Goal: Task Accomplishment & Management: Use online tool/utility

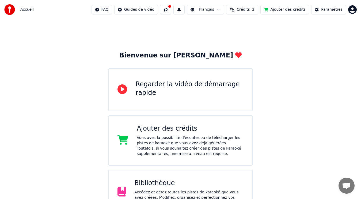
scroll to position [63, 0]
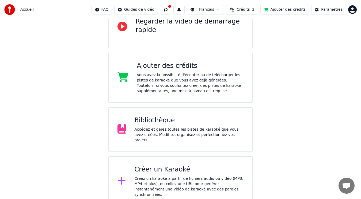
click at [190, 68] on div "Ajouter des crédits" at bounding box center [190, 66] width 107 height 9
click at [172, 168] on div "Créer un Karaoké" at bounding box center [188, 170] width 109 height 9
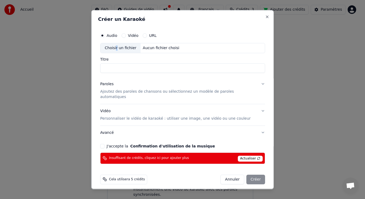
click at [121, 50] on div "Choisir un fichier" at bounding box center [121, 48] width 40 height 10
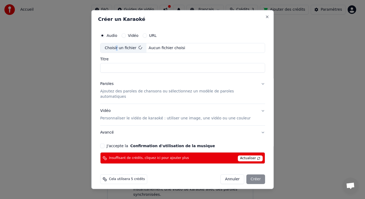
type input "**********"
click at [265, 18] on button "Close" at bounding box center [267, 16] width 4 height 4
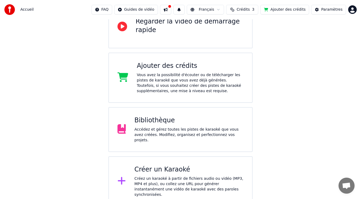
click at [157, 171] on div "Créer un Karaoké" at bounding box center [188, 170] width 109 height 9
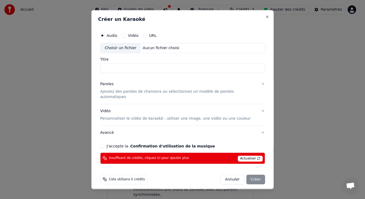
click at [115, 68] on input "Titre" at bounding box center [182, 68] width 165 height 10
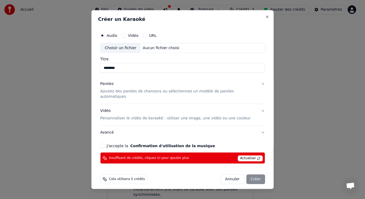
type input "********"
click at [265, 18] on button "Close" at bounding box center [267, 16] width 4 height 4
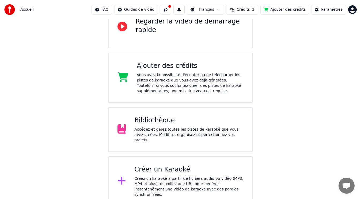
click at [169, 171] on div "Créer un Karaoké" at bounding box center [188, 170] width 109 height 9
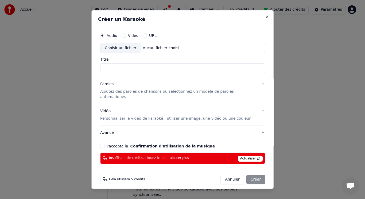
click at [224, 176] on button "Annuler" at bounding box center [233, 180] width 24 height 10
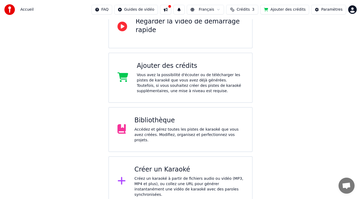
click at [161, 124] on div "Bibliothèque" at bounding box center [188, 120] width 109 height 9
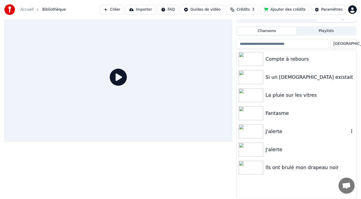
click at [278, 133] on div "J'alerte" at bounding box center [306, 131] width 83 height 7
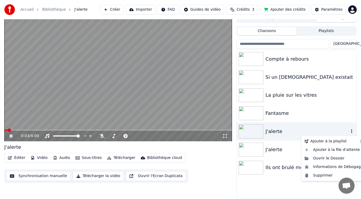
click at [352, 132] on icon "button" at bounding box center [351, 131] width 5 height 4
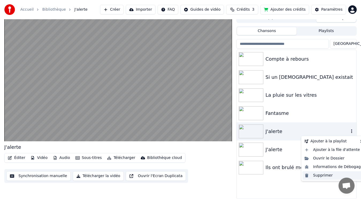
click at [325, 175] on div "Supprimer" at bounding box center [333, 175] width 63 height 9
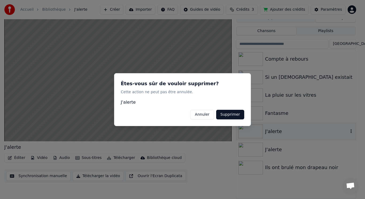
click at [229, 112] on button "Supprimer" at bounding box center [230, 115] width 28 height 10
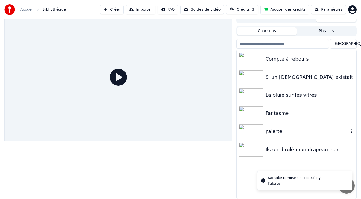
click at [277, 131] on div "J'alerte" at bounding box center [306, 131] width 83 height 7
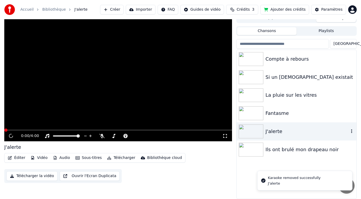
click at [277, 131] on div "J'alerte" at bounding box center [306, 131] width 83 height 7
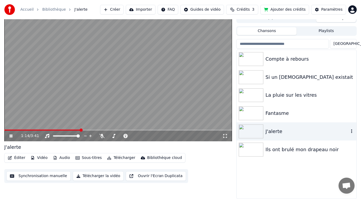
click at [273, 133] on div "J'alerte" at bounding box center [306, 131] width 83 height 7
click at [351, 132] on icon "button" at bounding box center [351, 131] width 5 height 4
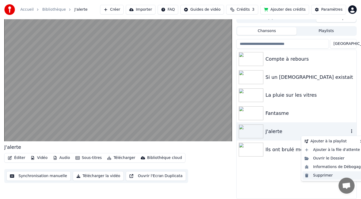
click at [328, 175] on div "Supprimer" at bounding box center [333, 175] width 63 height 9
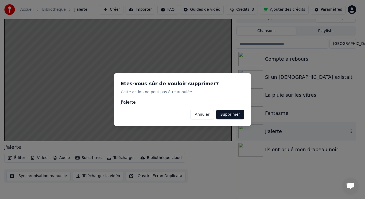
click at [227, 115] on button "Supprimer" at bounding box center [230, 115] width 28 height 10
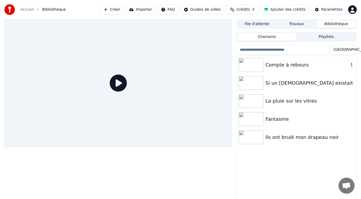
click at [289, 66] on div "Compte à rebours" at bounding box center [306, 64] width 83 height 7
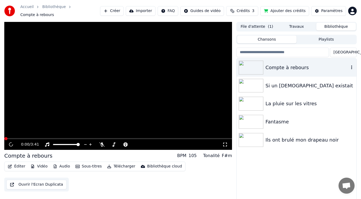
click at [289, 66] on div "Compte à rebours" at bounding box center [306, 67] width 83 height 7
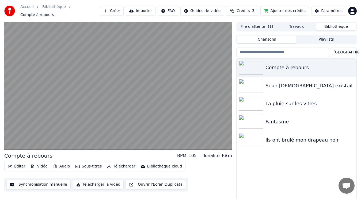
click at [208, 166] on div "Éditer Vidéo Audio Sous-titres Télécharger Bibliothèque cloud Synchronisation m…" at bounding box center [118, 177] width 228 height 30
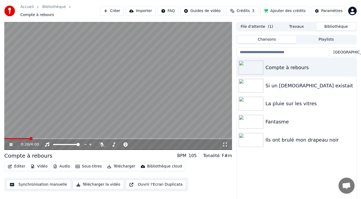
click at [295, 11] on button "Ajouter des crédits" at bounding box center [284, 11] width 49 height 10
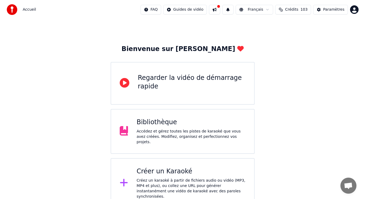
scroll to position [8, 0]
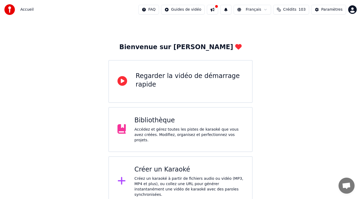
click at [167, 170] on div "Créer un Karaoké" at bounding box center [188, 170] width 109 height 9
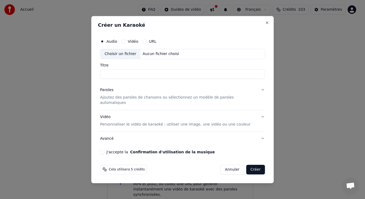
click at [125, 58] on div "Choisir un fichier" at bounding box center [121, 54] width 40 height 10
type input "********"
click at [127, 101] on p "Ajoutez des paroles de chansons ou sélectionnez un modèle de paroles automatiqu…" at bounding box center [178, 100] width 156 height 11
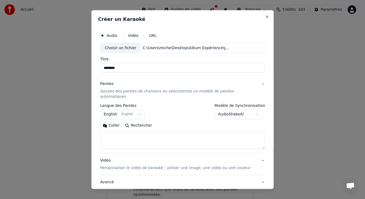
click at [139, 110] on button "English English" at bounding box center [122, 115] width 45 height 10
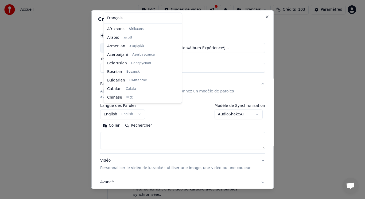
scroll to position [43, 0]
click at [183, 80] on body "**********" at bounding box center [180, 99] width 361 height 215
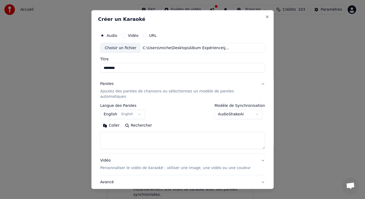
click at [117, 121] on button "Coller" at bounding box center [111, 125] width 22 height 9
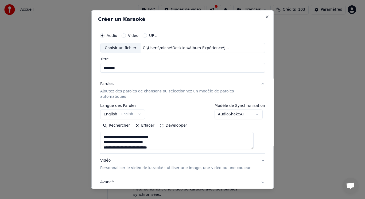
drag, startPoint x: 166, startPoint y: 143, endPoint x: 103, endPoint y: 125, distance: 64.9
click at [103, 125] on div "**********" at bounding box center [182, 114] width 169 height 172
type textarea "**********"
drag, startPoint x: 106, startPoint y: 131, endPoint x: 198, endPoint y: 148, distance: 92.9
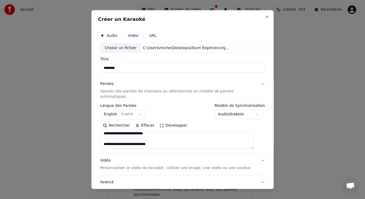
click at [198, 152] on div "**********" at bounding box center [182, 133] width 165 height 112
click at [117, 121] on button "Coller" at bounding box center [111, 125] width 22 height 9
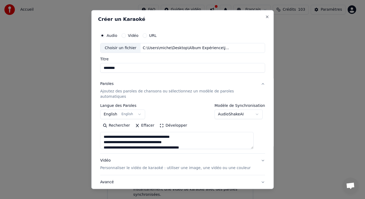
scroll to position [27, 0]
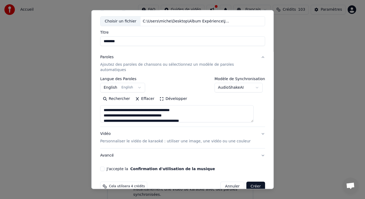
type textarea "**********"
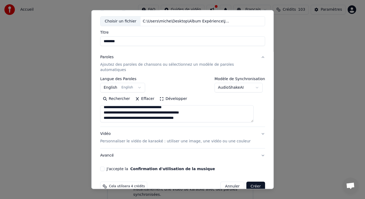
scroll to position [255, 0]
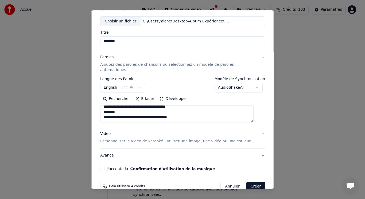
click at [139, 83] on button "English English" at bounding box center [122, 88] width 45 height 10
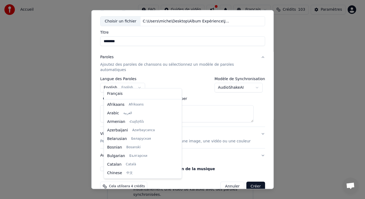
scroll to position [43, 0]
select select "**"
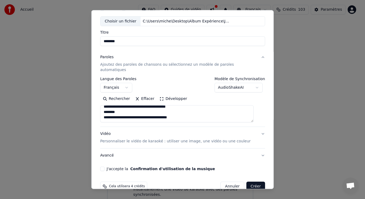
scroll to position [32, 0]
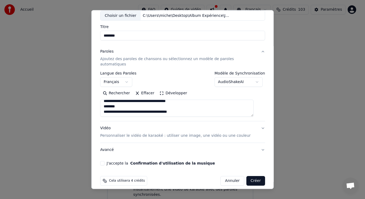
click at [184, 133] on p "Personnaliser le vidéo de karaoké : utiliser une image, une vidéo ou une couleur" at bounding box center [175, 135] width 151 height 5
type textarea "**********"
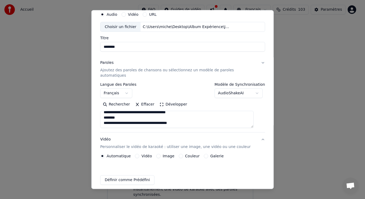
scroll to position [18, 0]
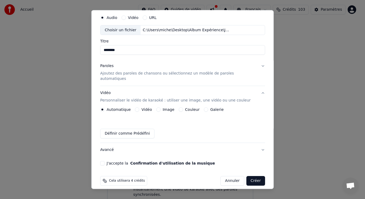
click at [158, 107] on button "Image" at bounding box center [158, 109] width 4 height 4
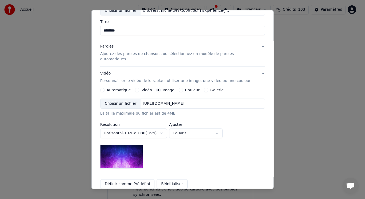
scroll to position [45, 0]
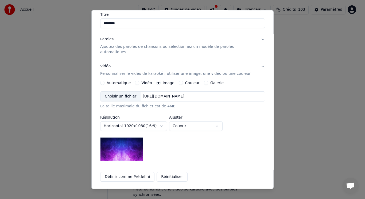
click at [131, 92] on div "Choisir un fichier" at bounding box center [121, 97] width 40 height 10
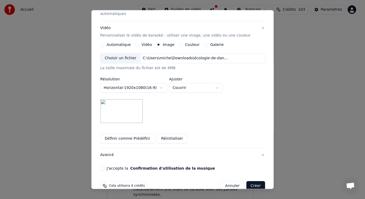
scroll to position [88, 0]
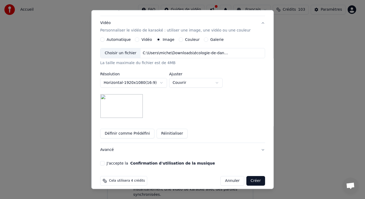
click at [105, 161] on button "J'accepte la Confirmation d'utilisation de la musique" at bounding box center [102, 163] width 4 height 4
click at [249, 177] on button "Créer" at bounding box center [255, 181] width 19 height 10
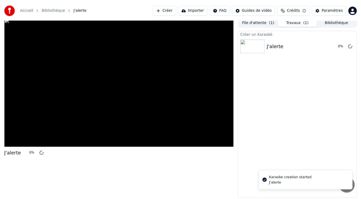
scroll to position [2, 0]
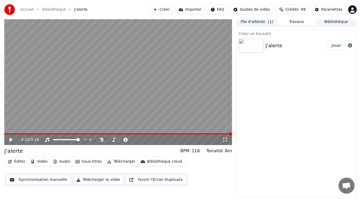
click at [93, 179] on button "Télécharger la vidéo" at bounding box center [98, 180] width 51 height 10
click at [350, 45] on icon at bounding box center [350, 45] width 4 height 4
click at [349, 45] on icon at bounding box center [350, 45] width 4 height 4
click at [121, 161] on button "Télécharger" at bounding box center [121, 161] width 32 height 7
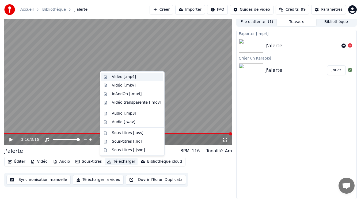
click at [124, 78] on div "Vidéo [.mp4]" at bounding box center [124, 76] width 24 height 5
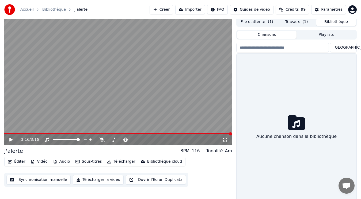
click at [347, 21] on button "Bibliothèque" at bounding box center [336, 22] width 40 height 8
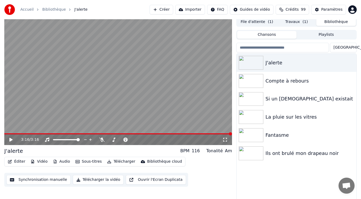
click at [295, 22] on button "Travaux ( 1 )" at bounding box center [296, 22] width 40 height 8
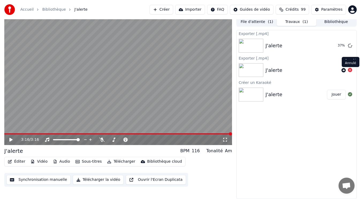
click at [349, 71] on icon at bounding box center [350, 70] width 4 height 4
click at [307, 136] on div "Exporter [.mp4] J'alerte 39 % Exporter [.mp4] J'alerte Créer un Karaoké J'alert…" at bounding box center [296, 114] width 120 height 169
click at [336, 47] on button "Afficher" at bounding box center [334, 46] width 24 height 10
click at [337, 46] on button "Afficher" at bounding box center [334, 46] width 24 height 10
